Goal: Information Seeking & Learning: Check status

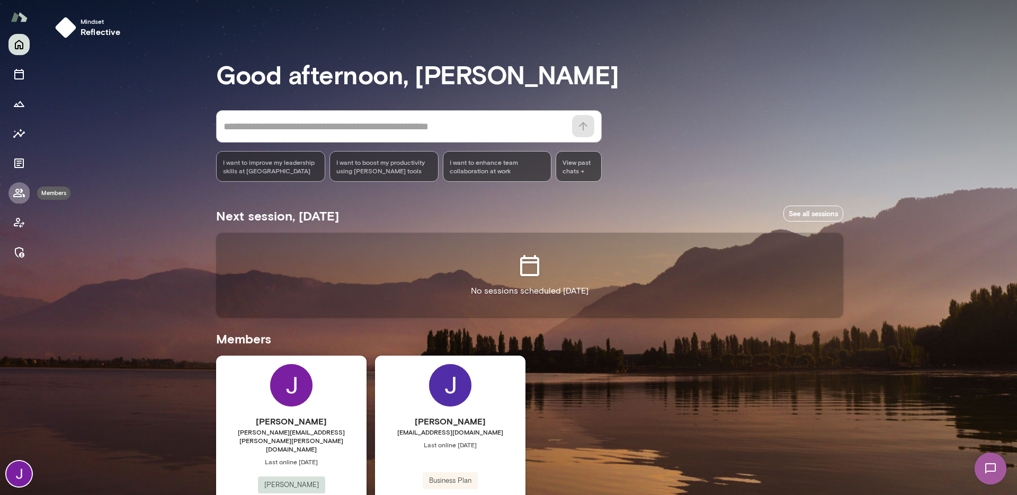
drag, startPoint x: 26, startPoint y: 196, endPoint x: 37, endPoint y: 190, distance: 11.6
click at [26, 196] on button "Members" at bounding box center [18, 192] width 21 height 21
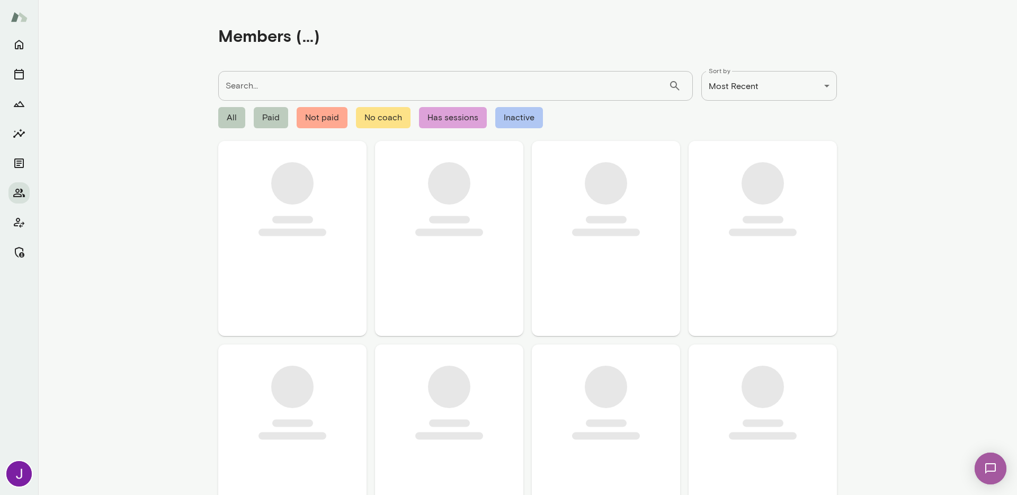
click at [256, 88] on input "Search..." at bounding box center [443, 86] width 450 height 30
paste input "**********"
type input "**********"
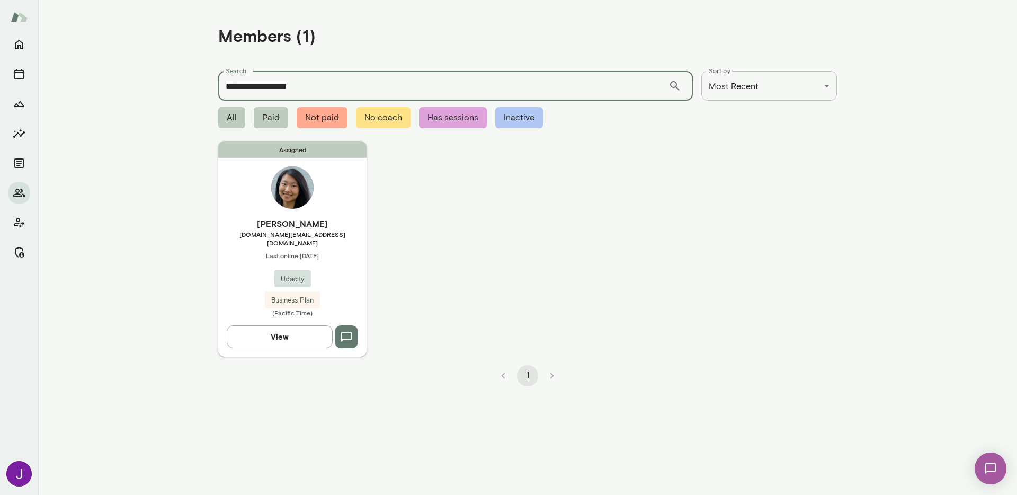
click at [277, 203] on div "Assigned Ruyi Li ruyi.li@udacity.com Last online August 24 Udacity Business Pla…" at bounding box center [292, 248] width 148 height 215
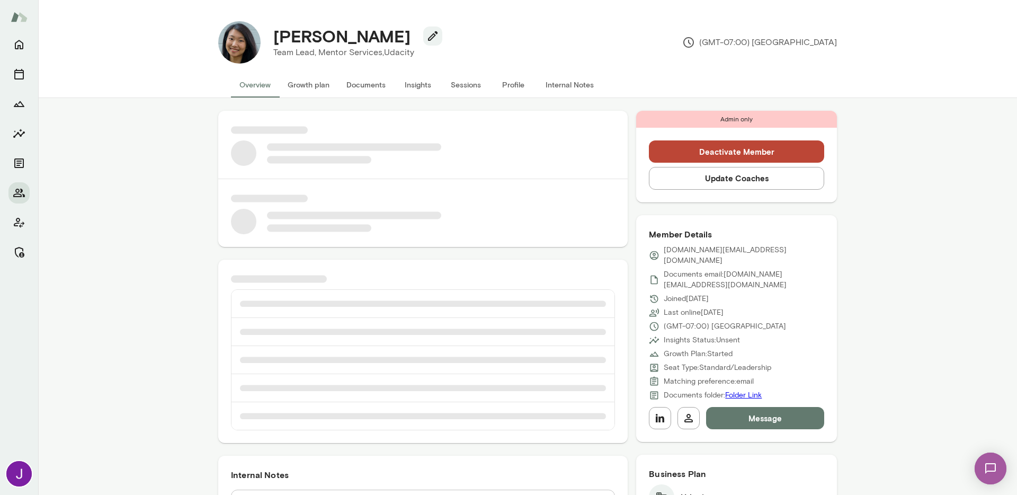
click at [462, 85] on button "Sessions" at bounding box center [466, 84] width 48 height 25
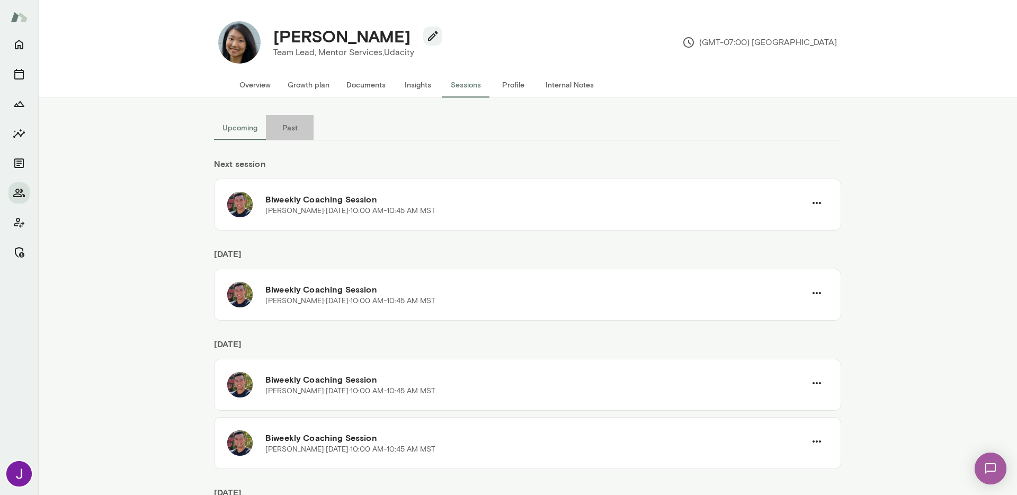
click at [296, 127] on button "Past" at bounding box center [290, 127] width 48 height 25
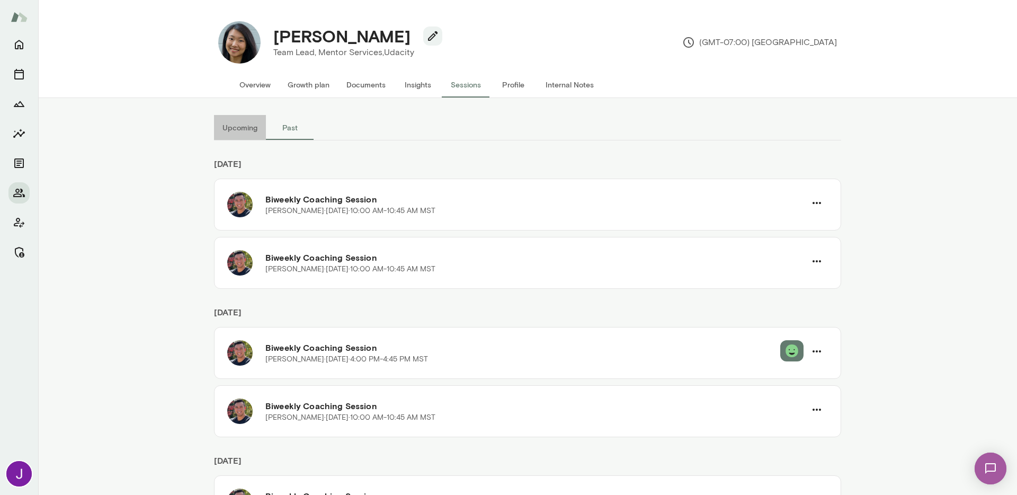
click at [235, 130] on button "Upcoming" at bounding box center [240, 127] width 52 height 25
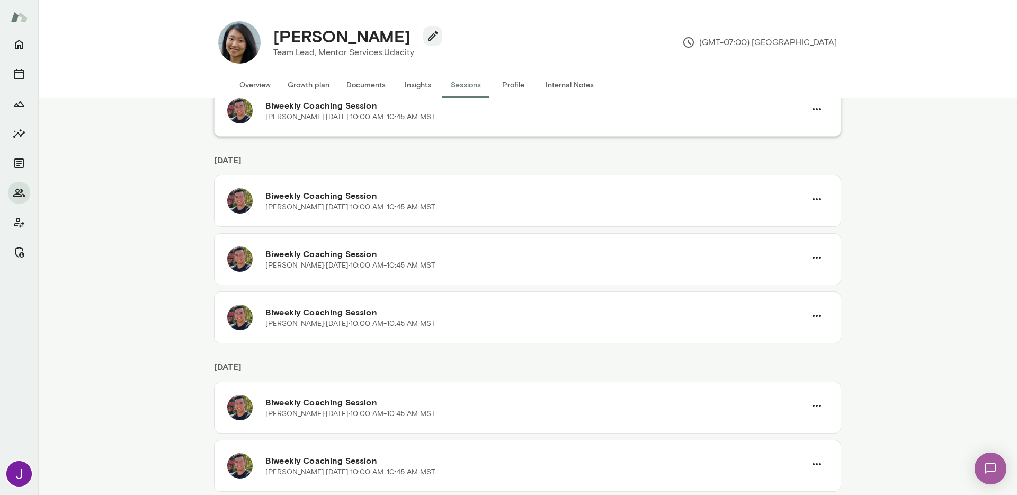
scroll to position [363, 0]
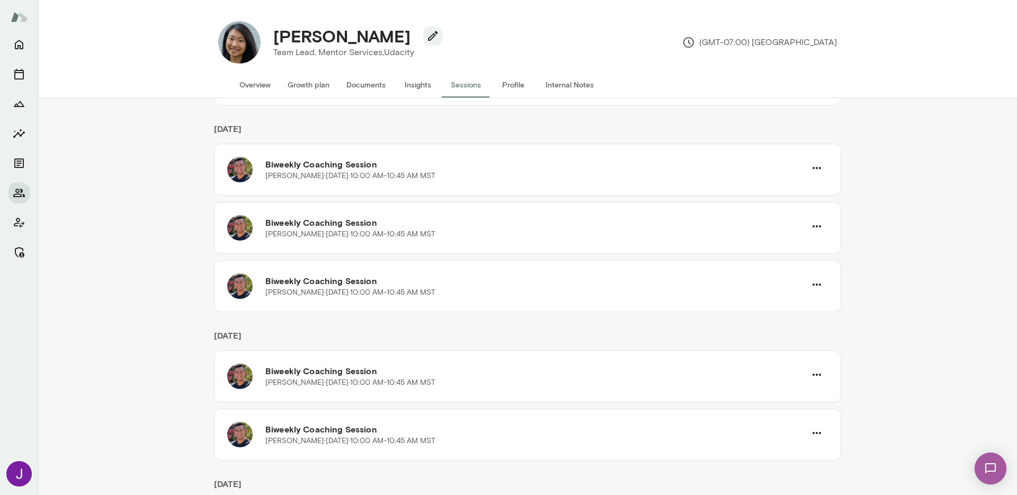
click at [160, 281] on div "Upcoming Past Next session Biweekly Coaching Session Mark Guzman · Sun, Sep 7 ·…" at bounding box center [527, 296] width 979 height 397
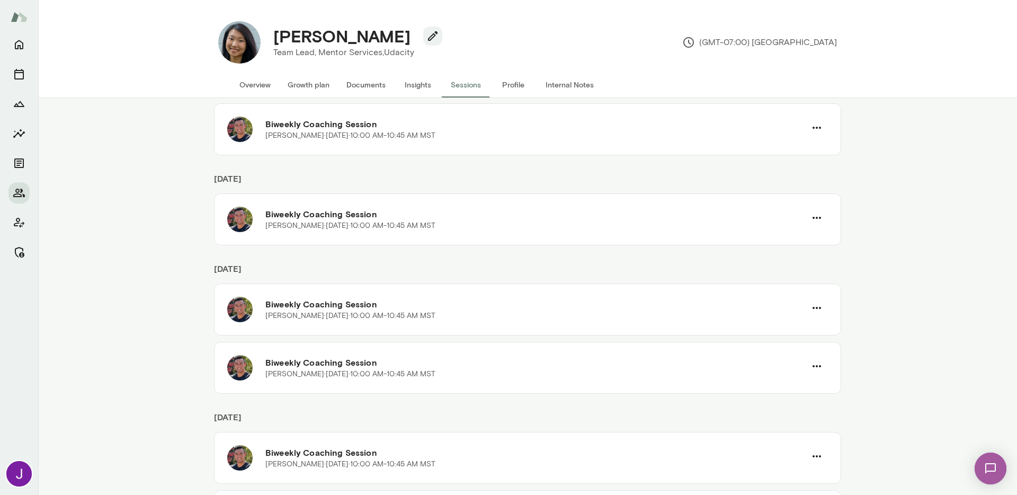
scroll to position [0, 0]
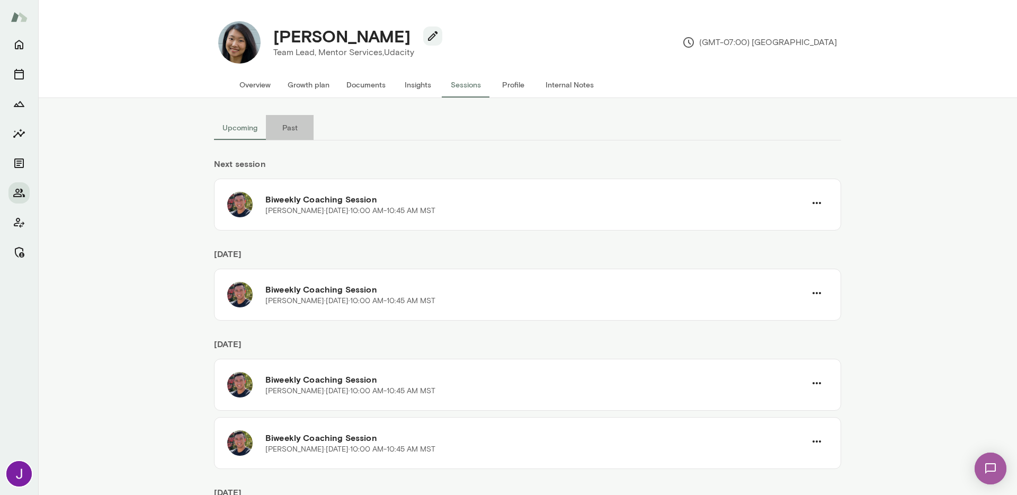
click at [294, 131] on button "Past" at bounding box center [290, 127] width 48 height 25
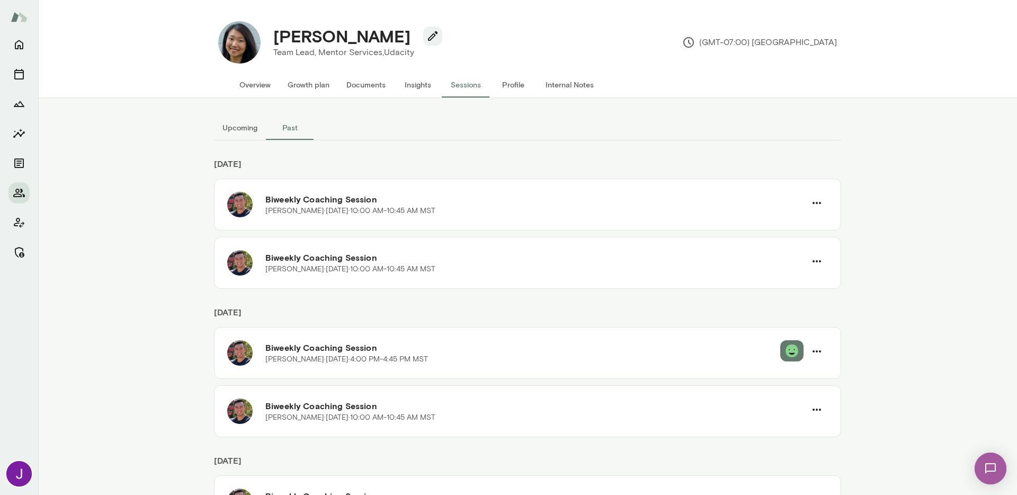
click at [217, 122] on button "Upcoming" at bounding box center [240, 127] width 52 height 25
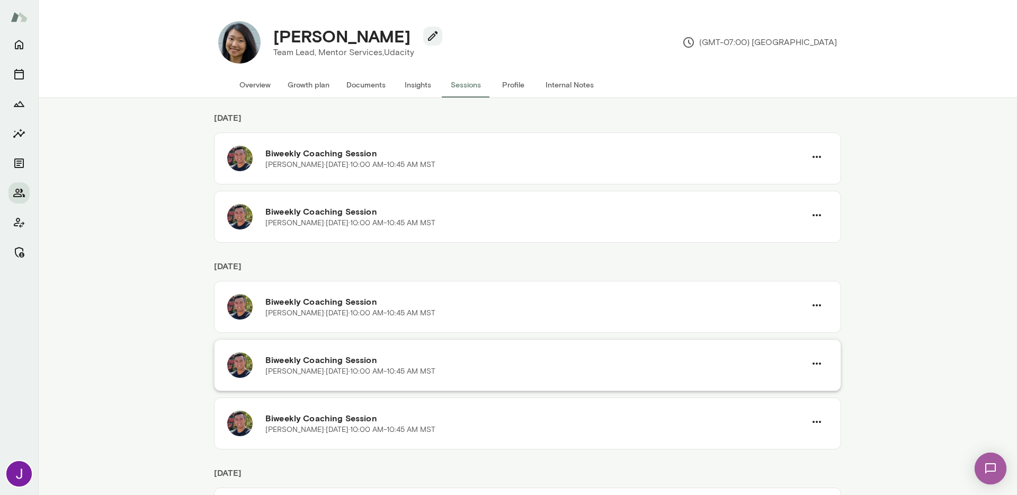
scroll to position [227, 0]
click at [28, 194] on button "Members" at bounding box center [18, 192] width 21 height 21
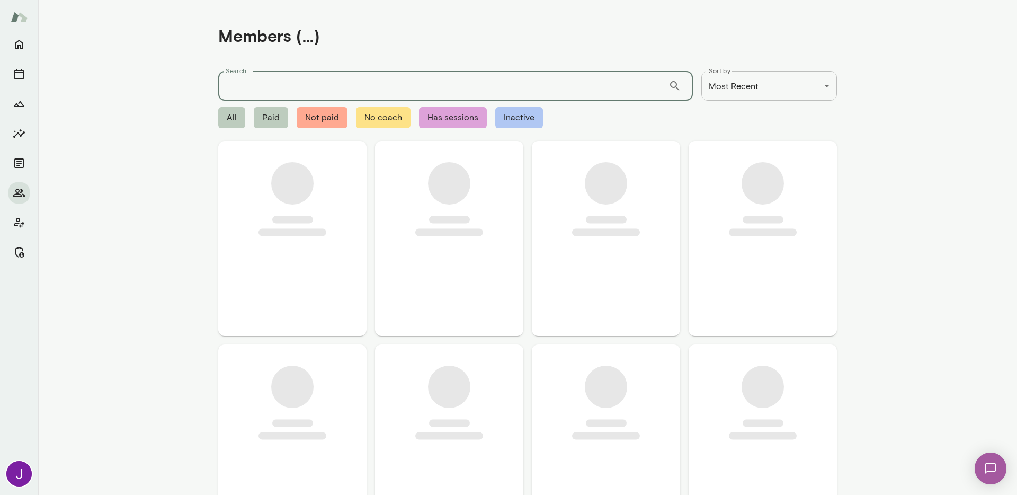
click at [275, 93] on input "Search..." at bounding box center [443, 86] width 450 height 30
paste input "**********"
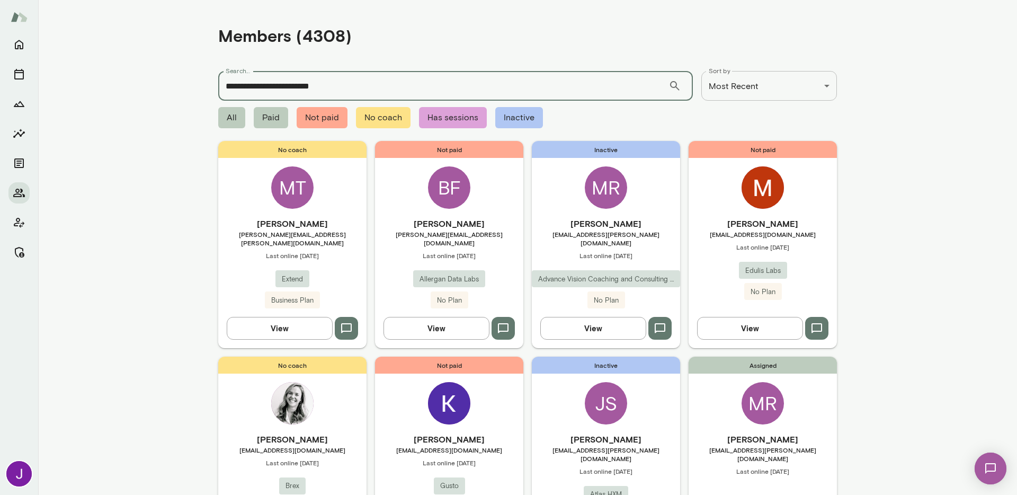
type input "**********"
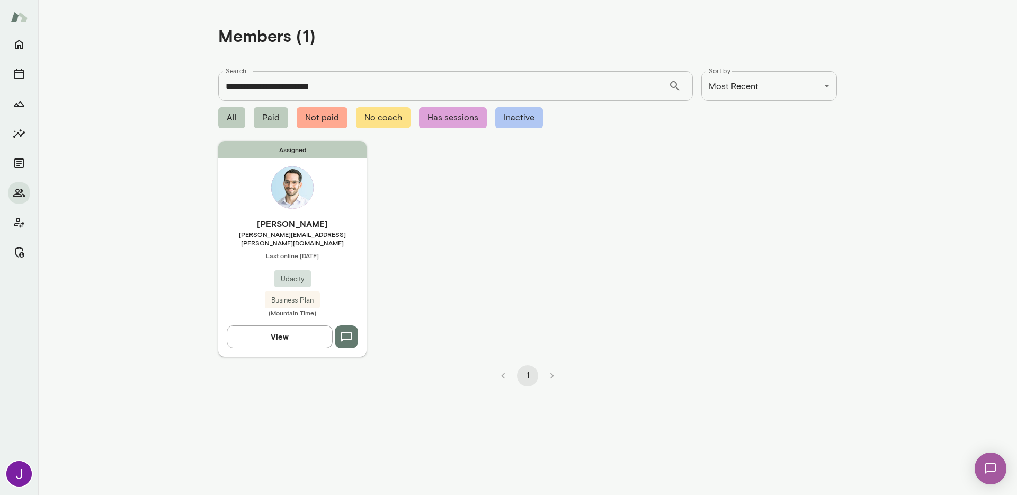
click at [329, 237] on span "[PERSON_NAME][EMAIL_ADDRESS][PERSON_NAME][DOMAIN_NAME]" at bounding box center [292, 238] width 148 height 17
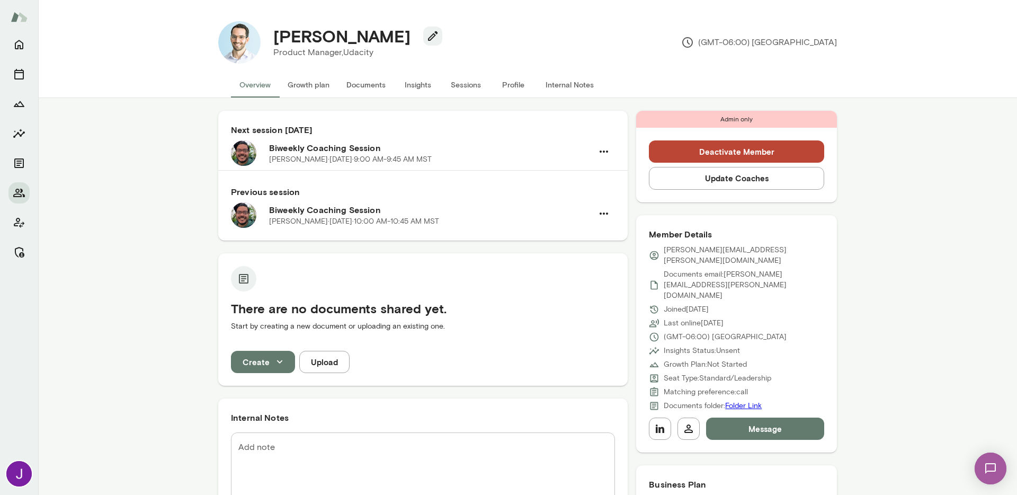
click at [461, 83] on button "Sessions" at bounding box center [466, 84] width 48 height 25
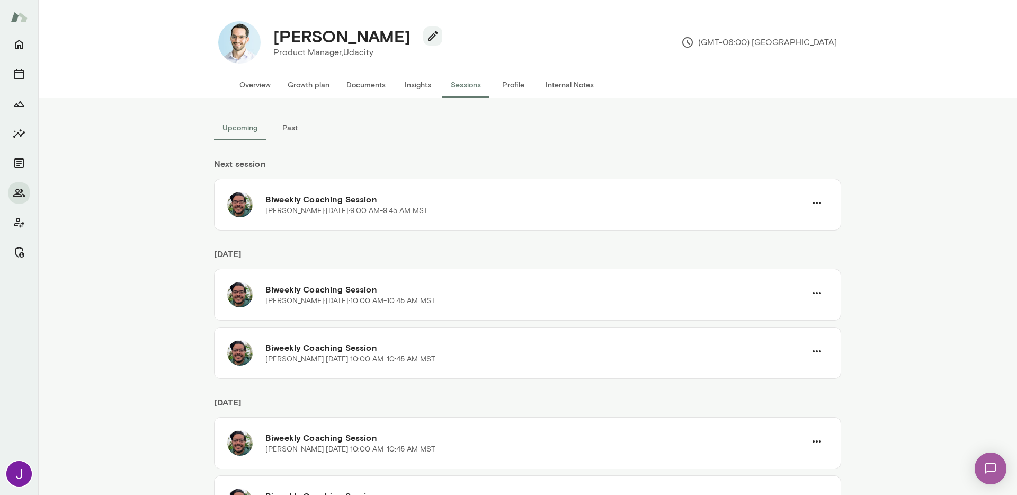
click at [293, 125] on button "Past" at bounding box center [290, 127] width 48 height 25
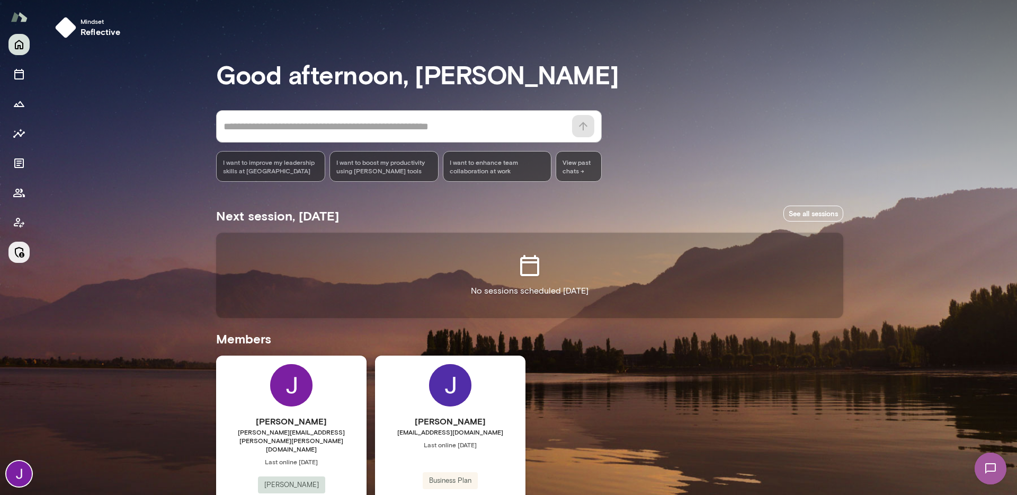
click at [20, 253] on icon "Manage" at bounding box center [19, 252] width 13 height 13
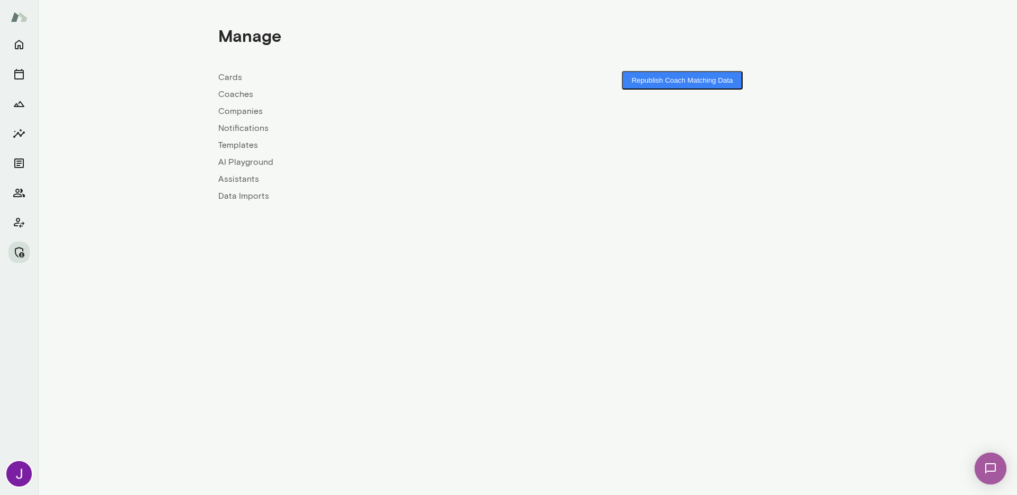
click at [227, 109] on link "Companies" at bounding box center [372, 111] width 309 height 13
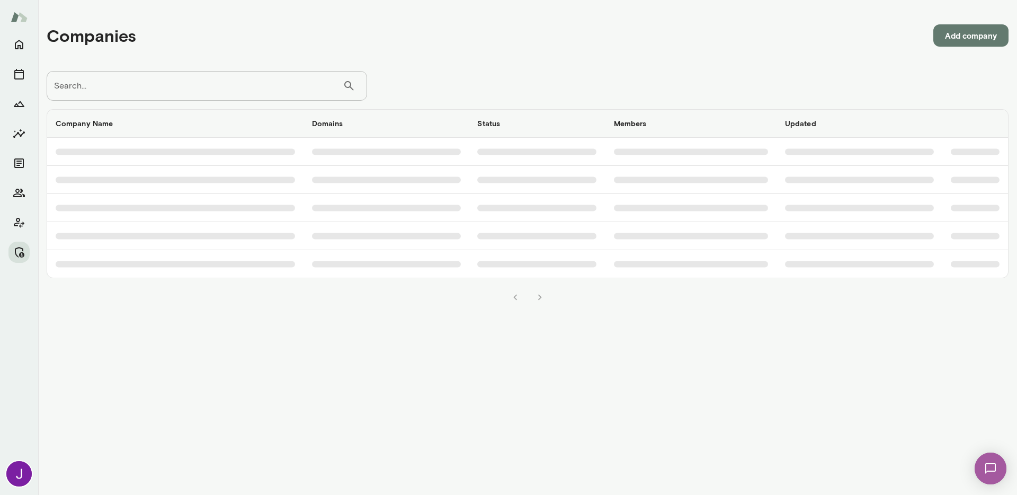
click at [256, 91] on input "Search..." at bounding box center [195, 86] width 296 height 30
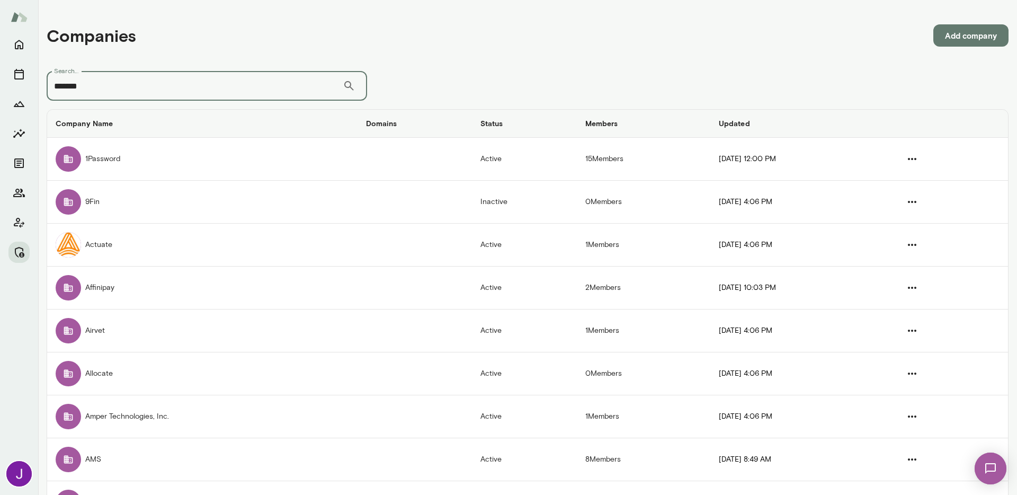
type input "*******"
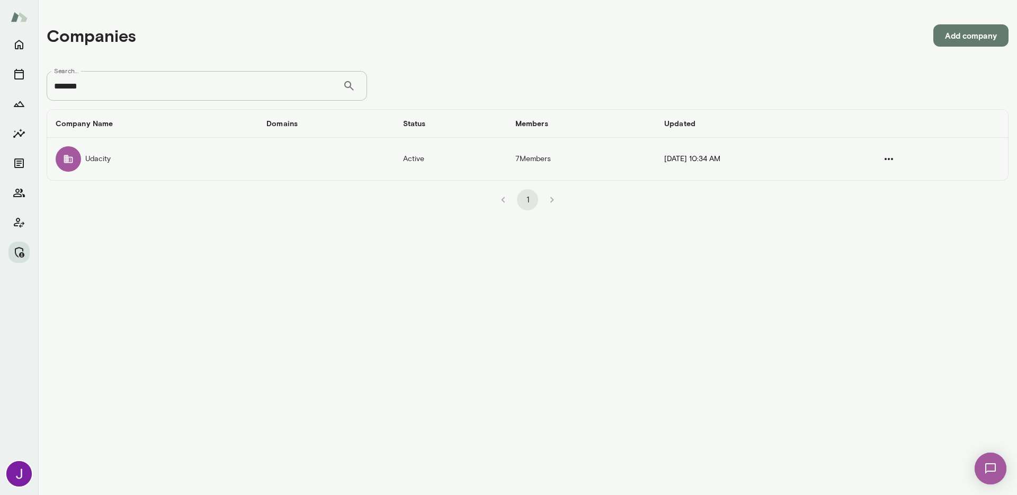
click at [507, 159] on td "7 Members" at bounding box center [581, 159] width 149 height 42
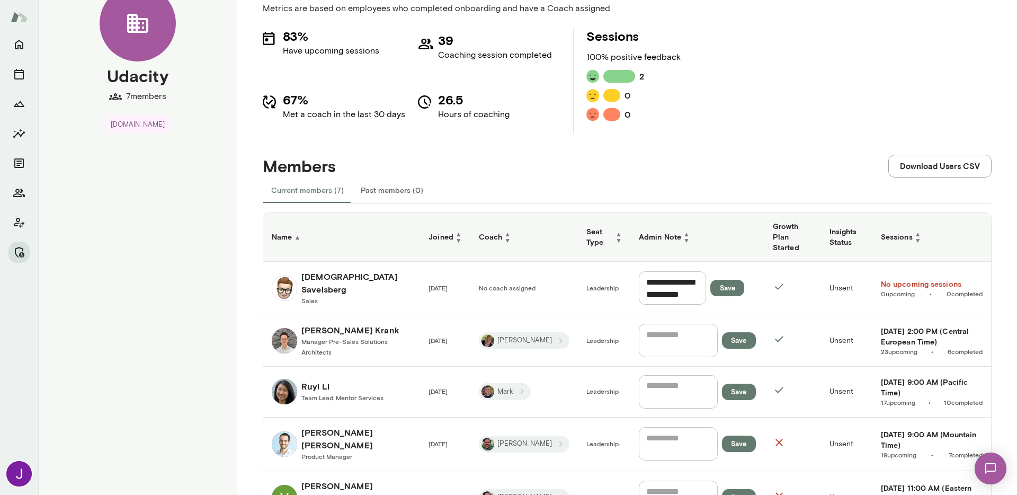
scroll to position [184, 0]
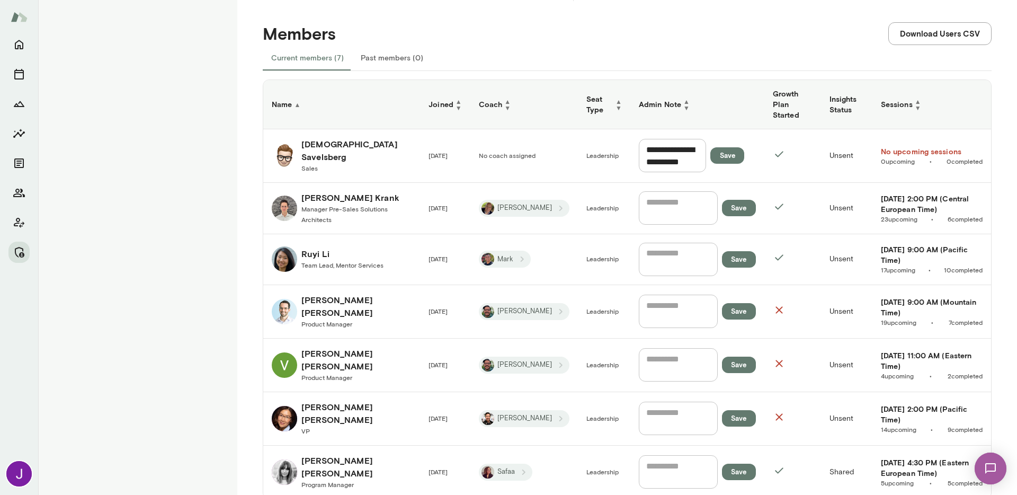
click at [312, 293] on h6 "[PERSON_NAME]" at bounding box center [356, 305] width 110 height 25
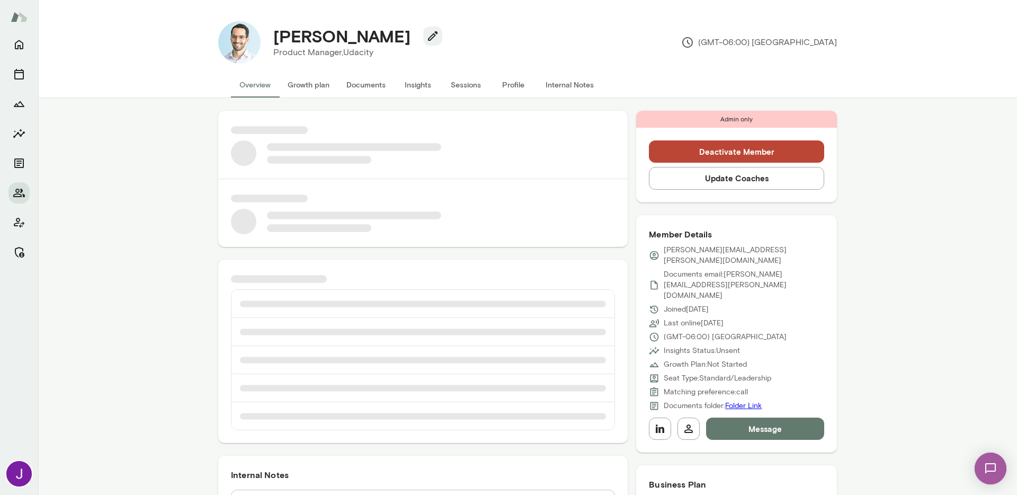
click at [462, 91] on button "Sessions" at bounding box center [466, 84] width 48 height 25
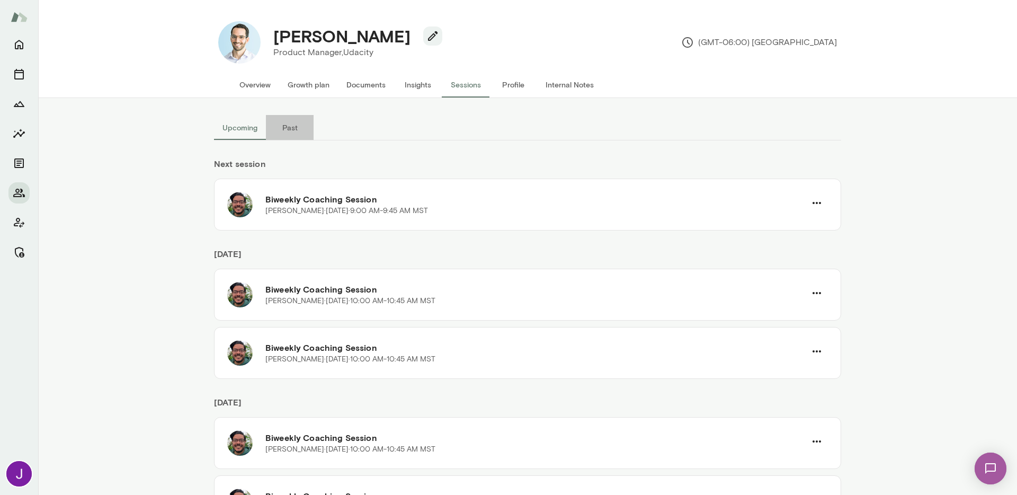
click at [297, 119] on button "Past" at bounding box center [290, 127] width 48 height 25
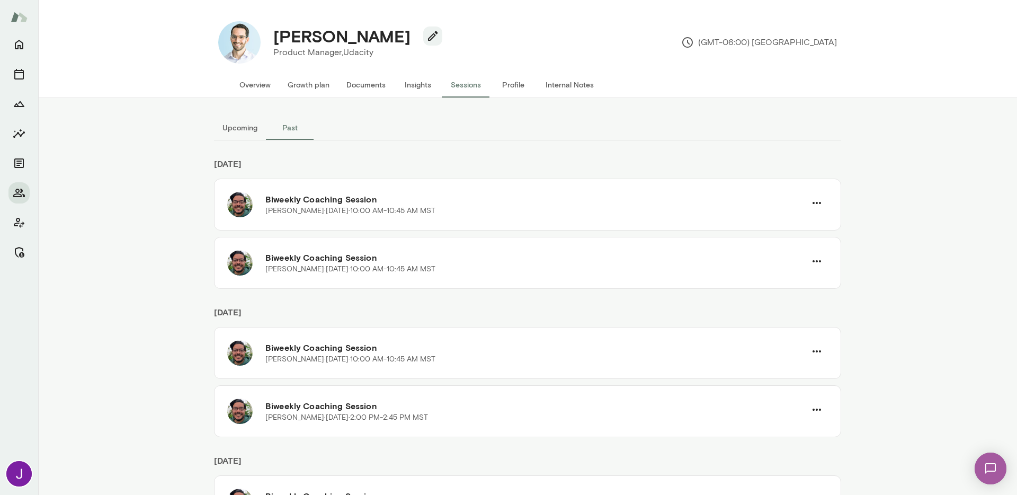
click at [237, 138] on button "Upcoming" at bounding box center [240, 127] width 52 height 25
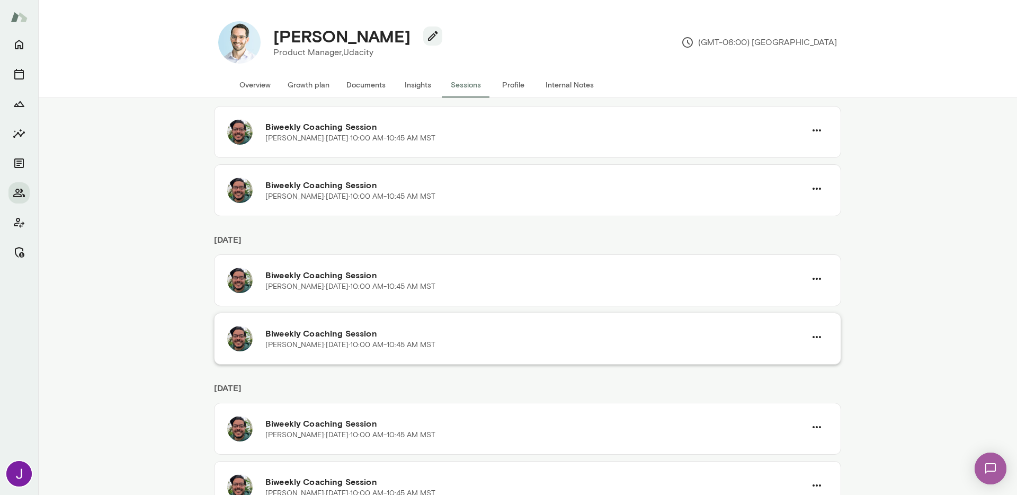
scroll to position [180, 0]
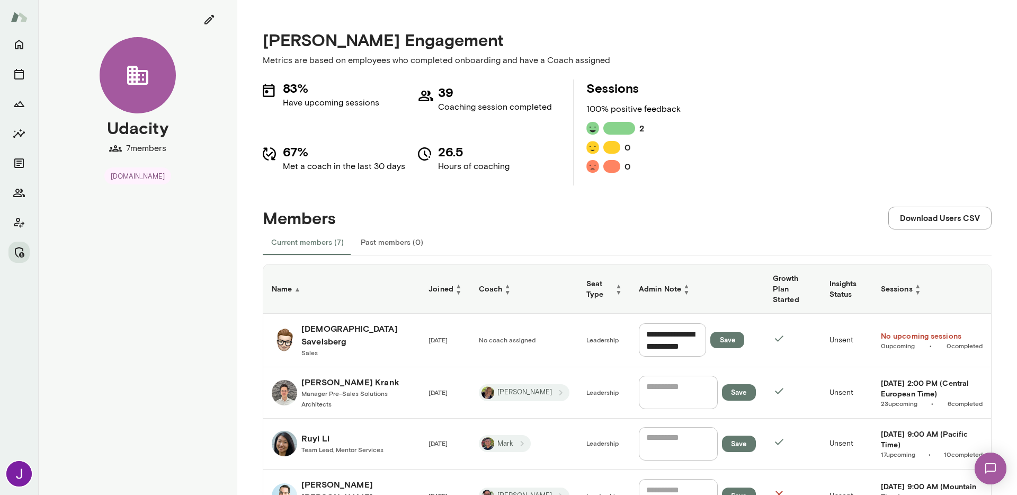
click at [366, 432] on h6 "[PERSON_NAME]" at bounding box center [342, 438] width 82 height 13
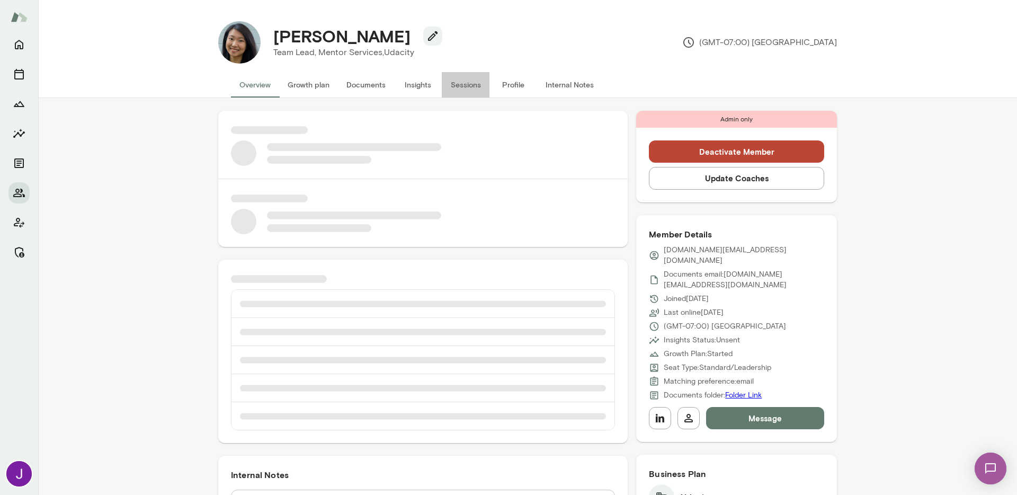
click at [474, 85] on button "Sessions" at bounding box center [466, 84] width 48 height 25
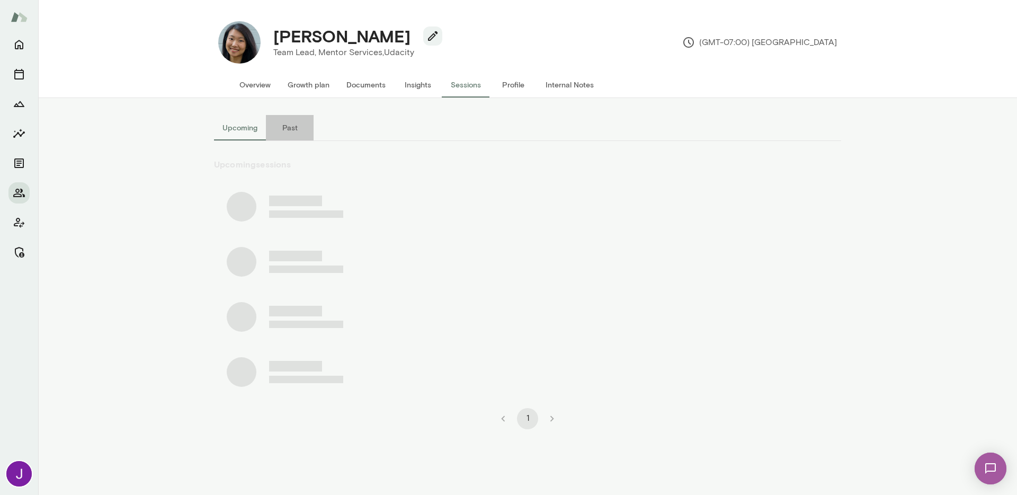
click at [287, 129] on button "Past" at bounding box center [290, 127] width 48 height 25
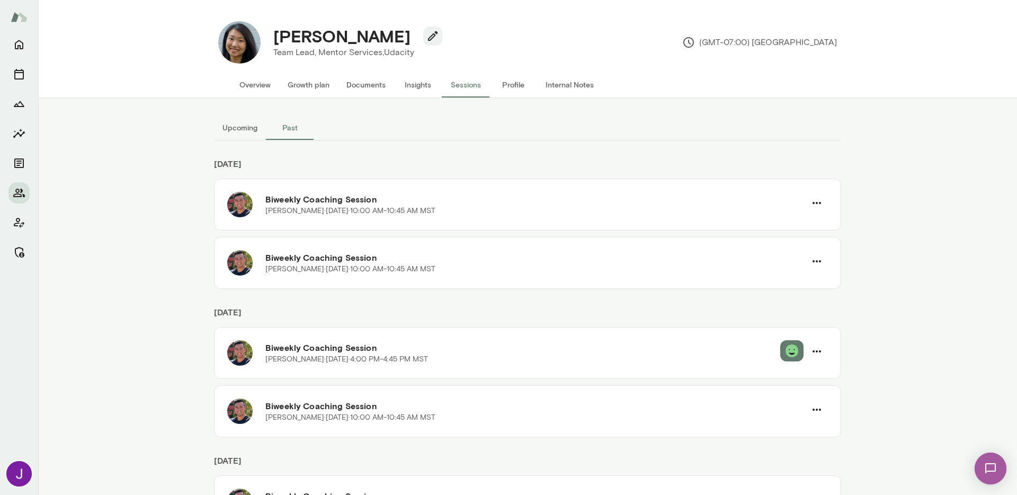
click at [240, 138] on button "Upcoming" at bounding box center [240, 127] width 52 height 25
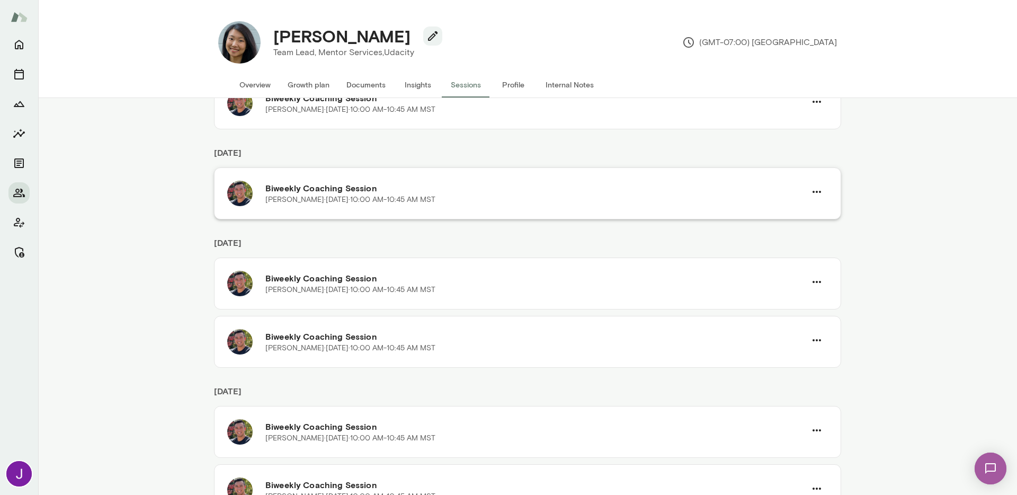
scroll to position [102, 0]
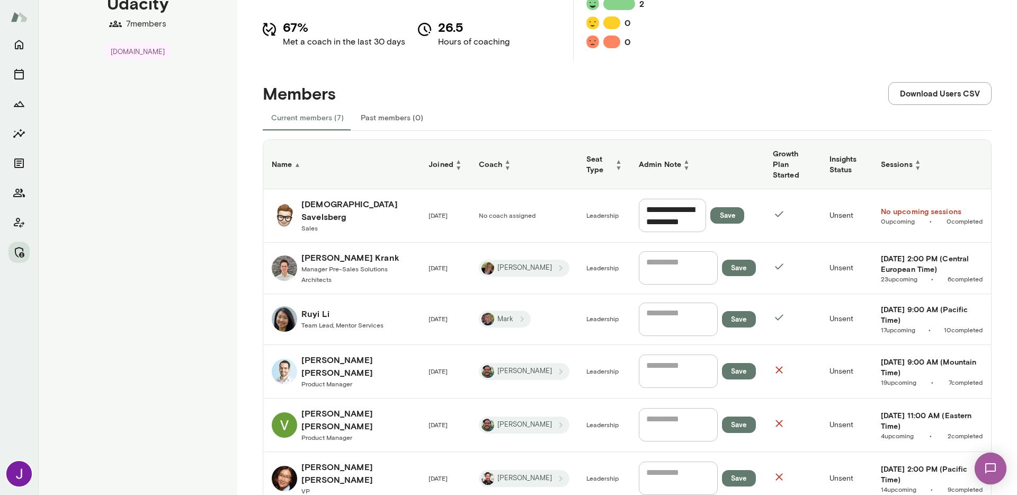
scroll to position [208, 0]
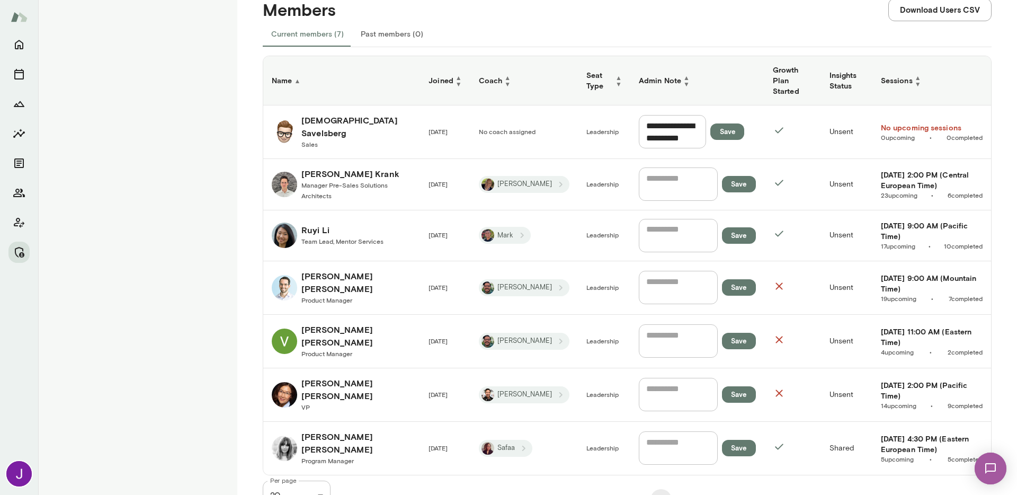
click at [321, 457] on span "Program Manager" at bounding box center [327, 460] width 52 height 7
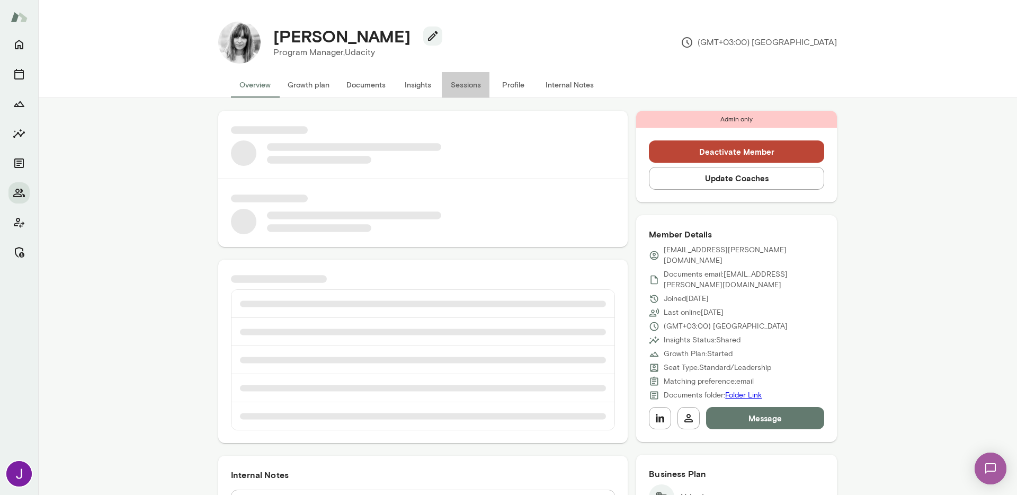
click at [449, 86] on button "Sessions" at bounding box center [466, 84] width 48 height 25
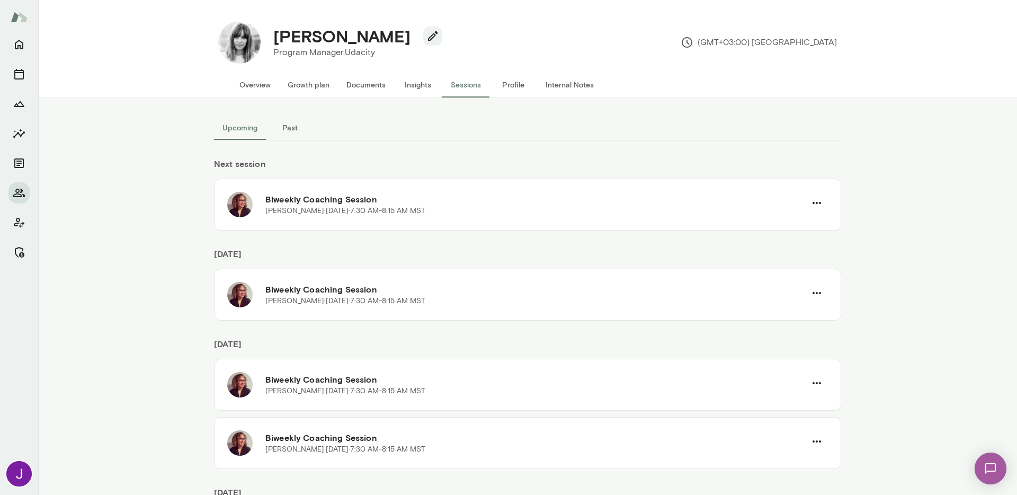
click at [283, 133] on button "Past" at bounding box center [290, 127] width 48 height 25
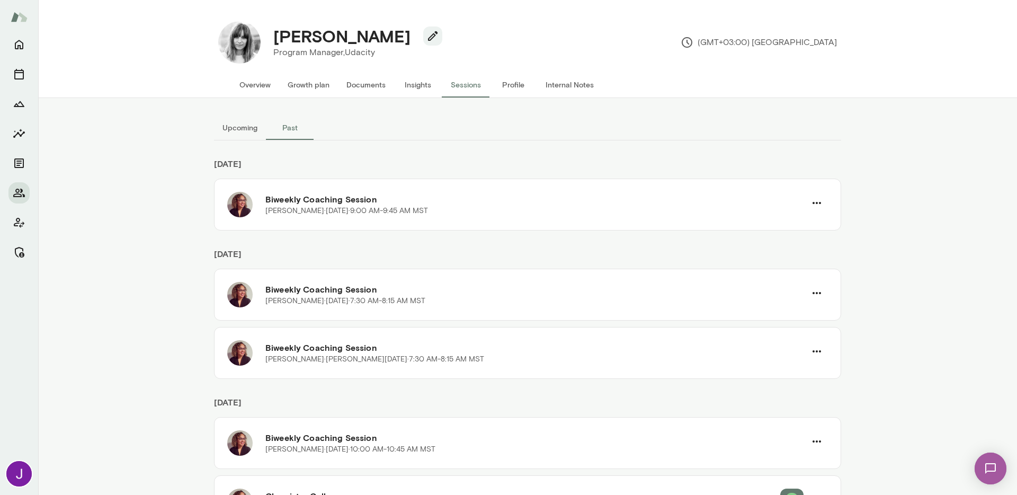
click at [235, 129] on button "Upcoming" at bounding box center [240, 127] width 52 height 25
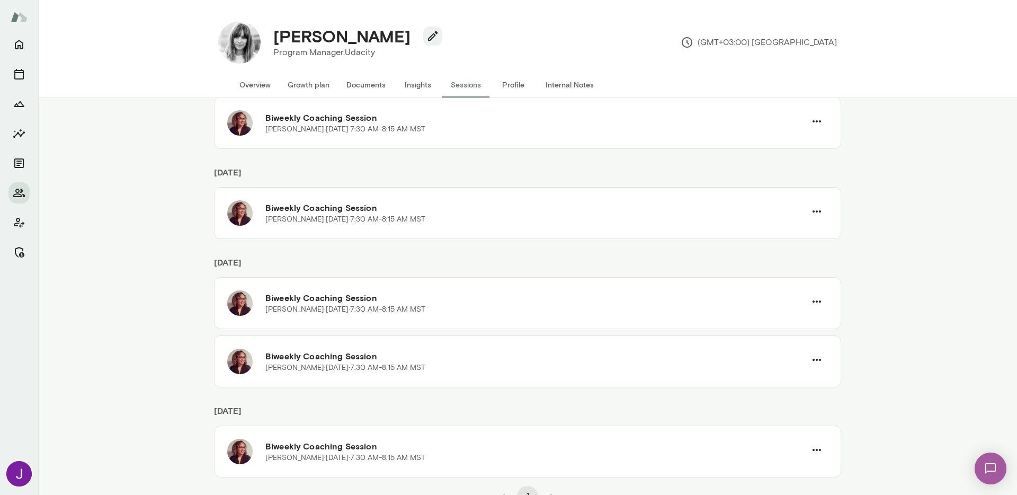
scroll to position [94, 0]
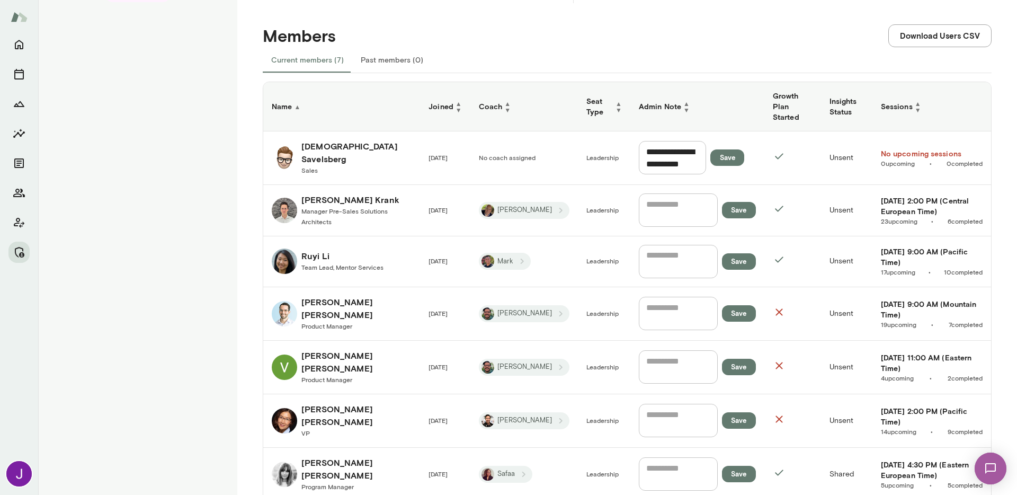
scroll to position [189, 0]
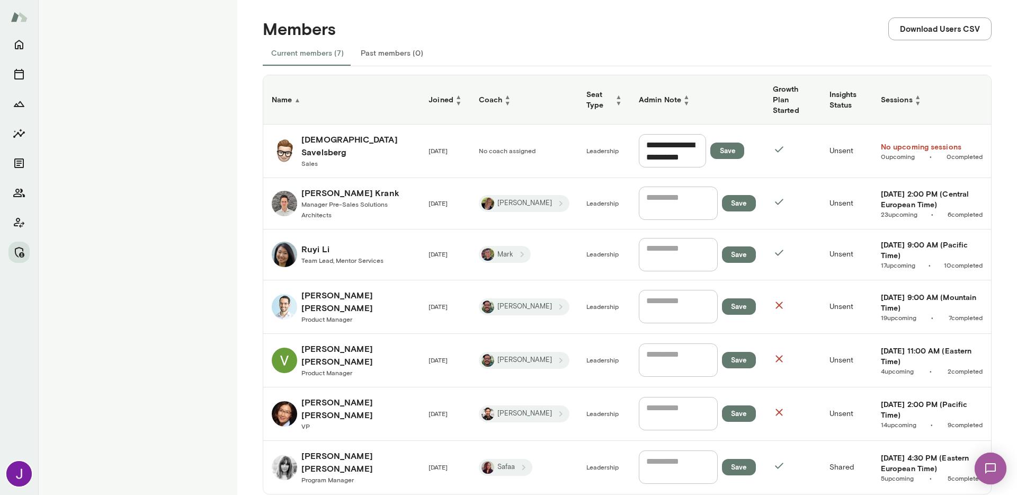
click at [339, 186] on h6 "[PERSON_NAME]" at bounding box center [356, 192] width 110 height 13
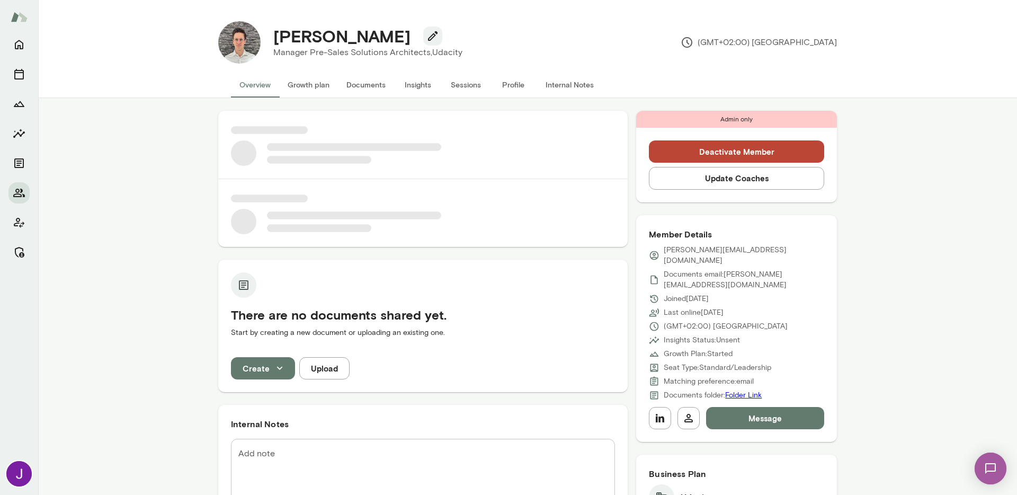
click at [467, 88] on button "Sessions" at bounding box center [466, 84] width 48 height 25
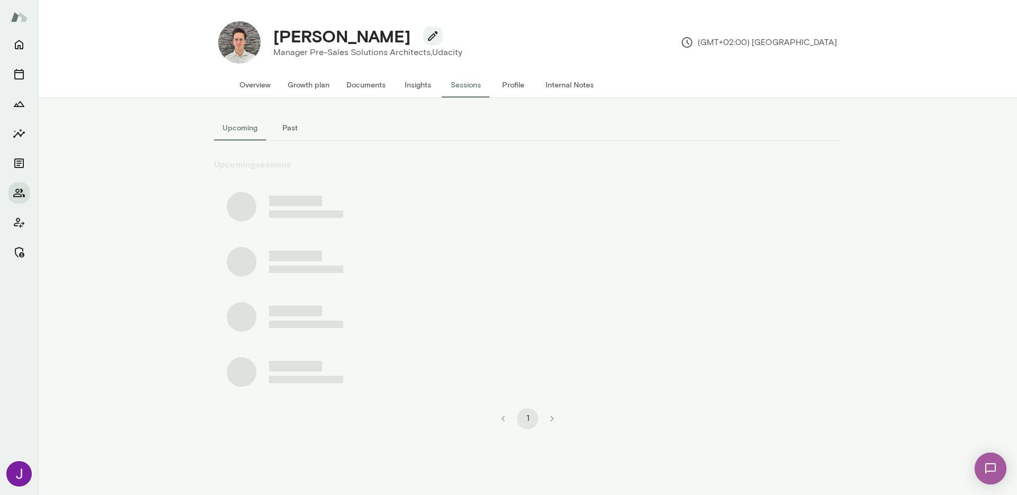
click at [281, 129] on button "Past" at bounding box center [290, 127] width 48 height 25
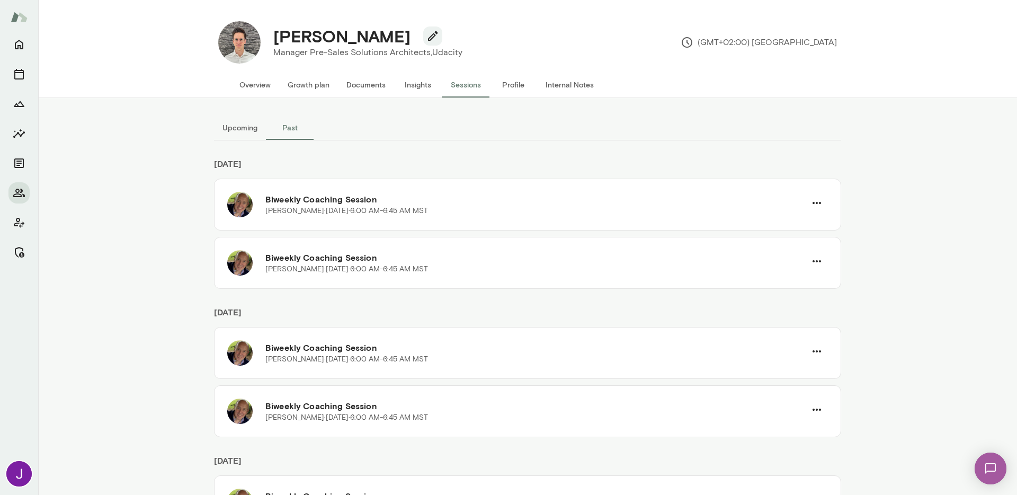
click at [248, 128] on button "Upcoming" at bounding box center [240, 127] width 52 height 25
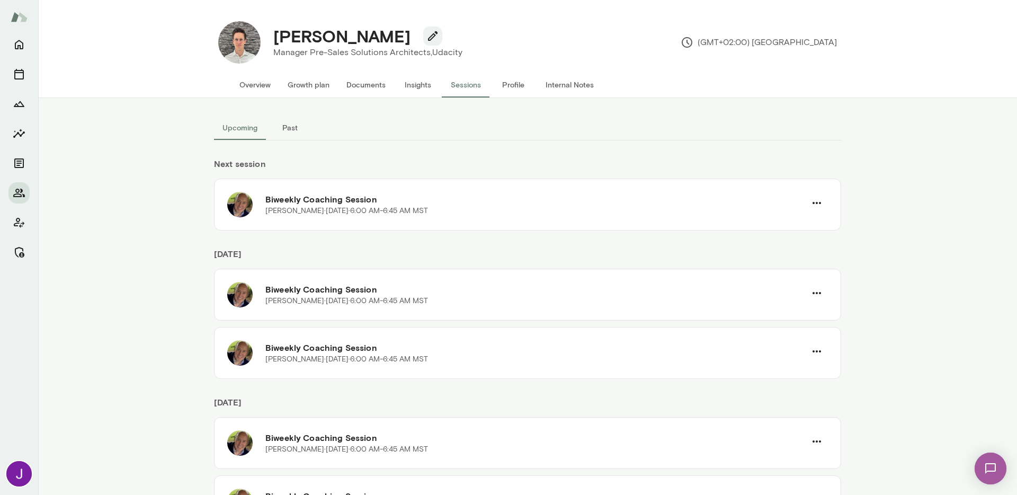
click at [281, 126] on button "Past" at bounding box center [290, 127] width 48 height 25
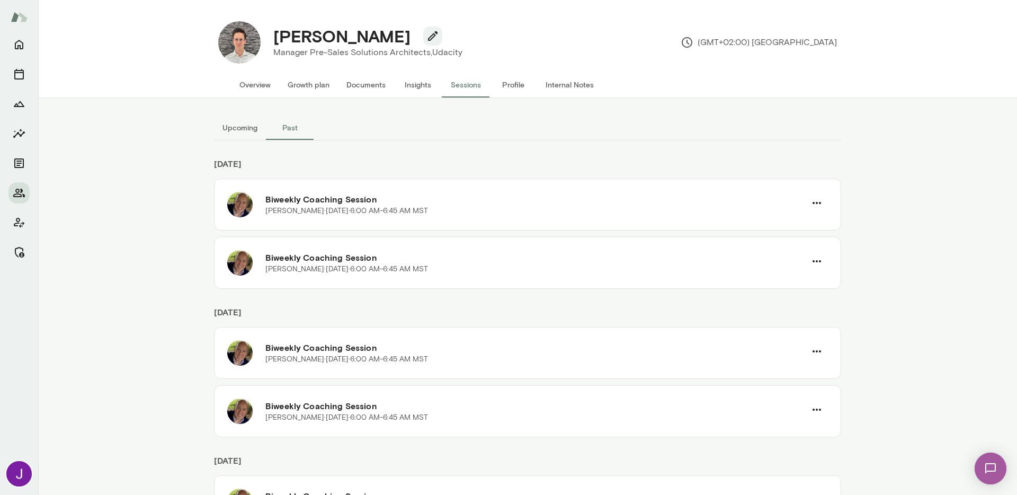
click at [261, 124] on button "Upcoming" at bounding box center [240, 127] width 52 height 25
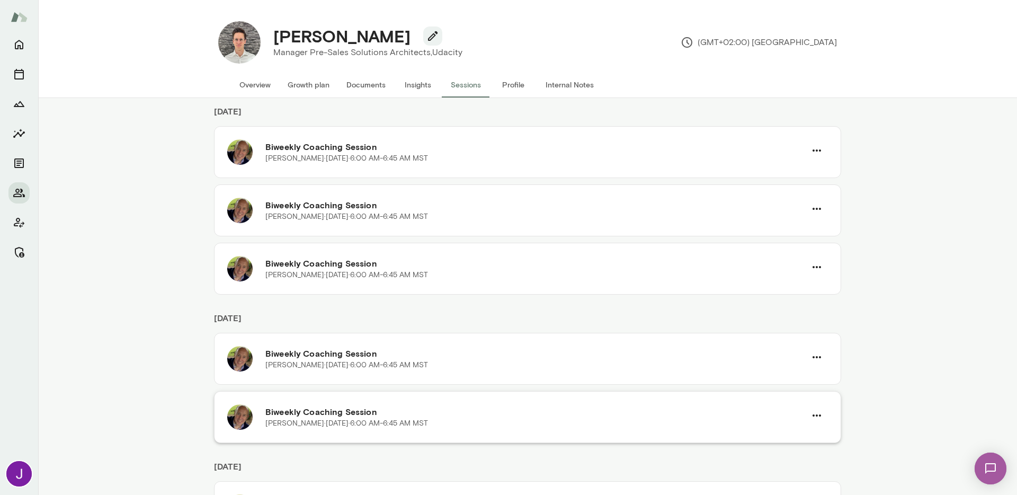
scroll to position [357, 0]
